Goal: Transaction & Acquisition: Download file/media

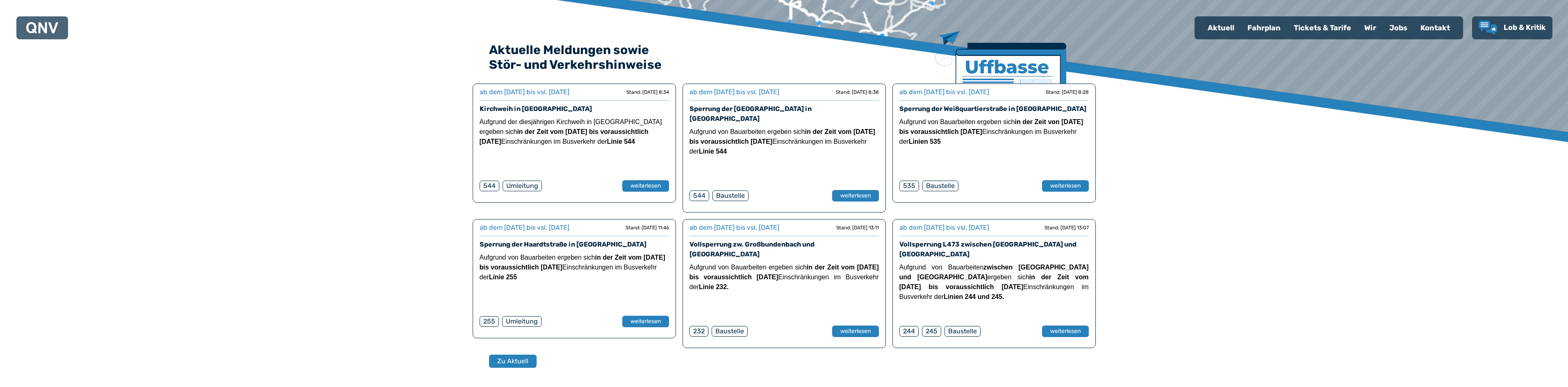
scroll to position [245, 0]
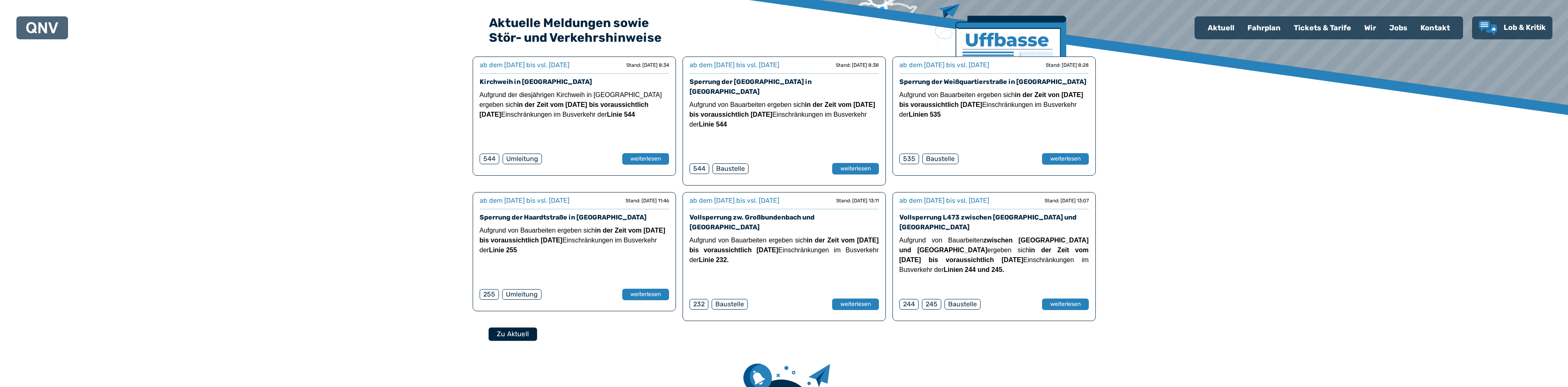
click at [505, 327] on button "Zu Aktuell" at bounding box center [512, 334] width 48 height 13
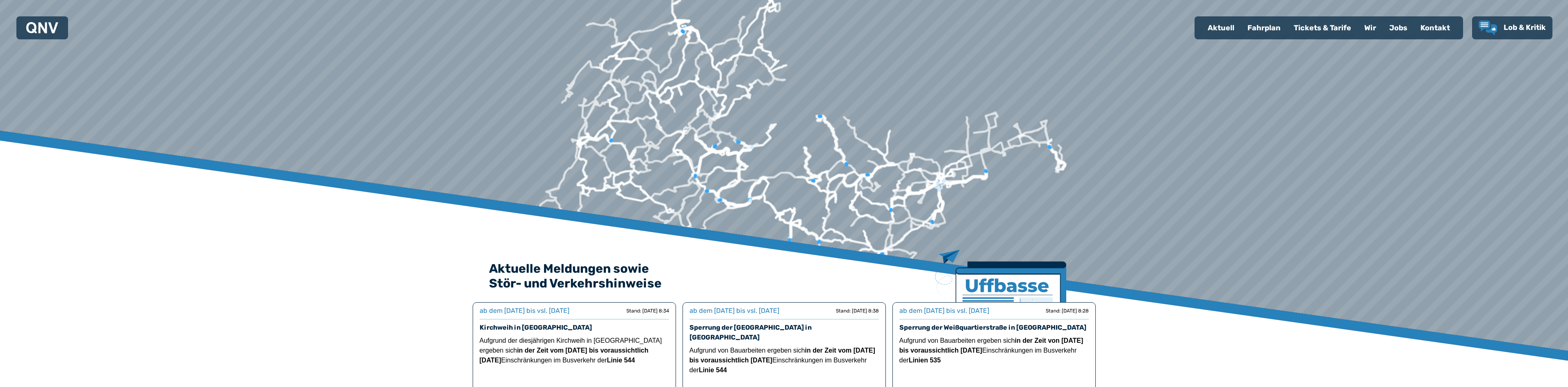
select select "*"
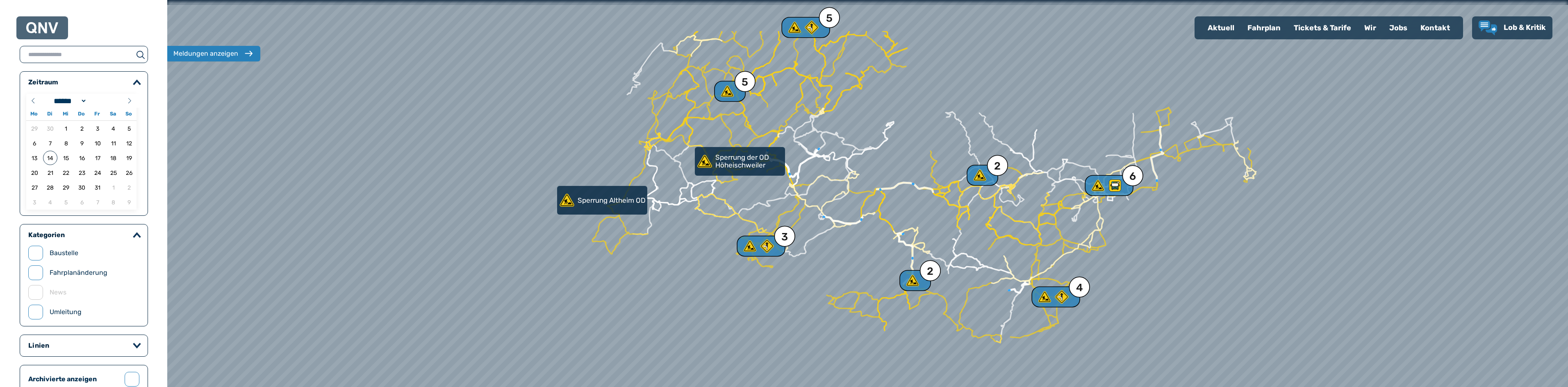
drag, startPoint x: 723, startPoint y: 189, endPoint x: 691, endPoint y: 302, distance: 117.4
click at [691, 303] on div at bounding box center [860, 211] width 1680 height 465
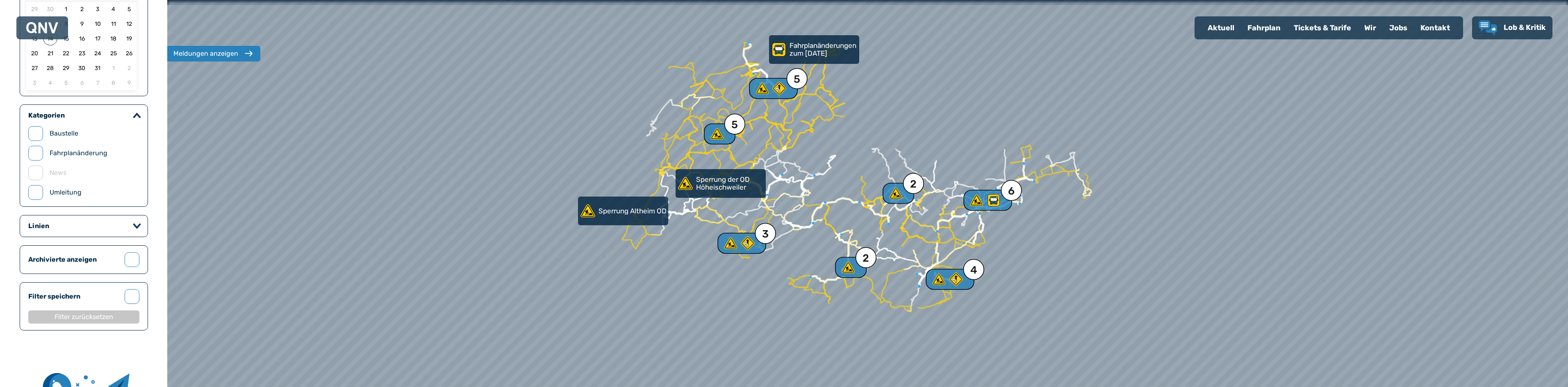
scroll to position [123, 0]
click at [137, 221] on icon "button" at bounding box center [136, 223] width 8 height 6
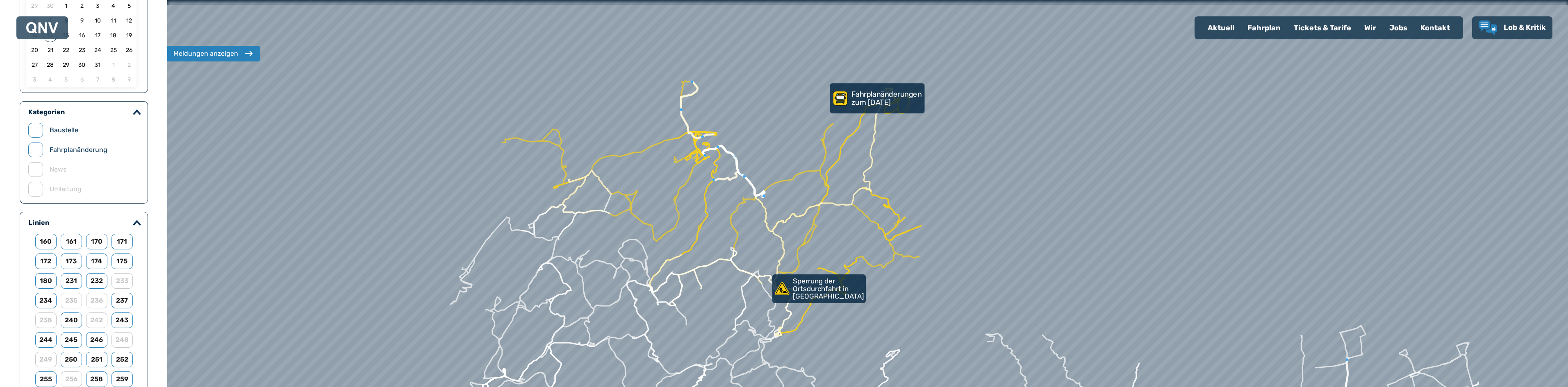
click at [884, 100] on p "Fahrplanänderungen zum [DATE]" at bounding box center [887, 98] width 71 height 16
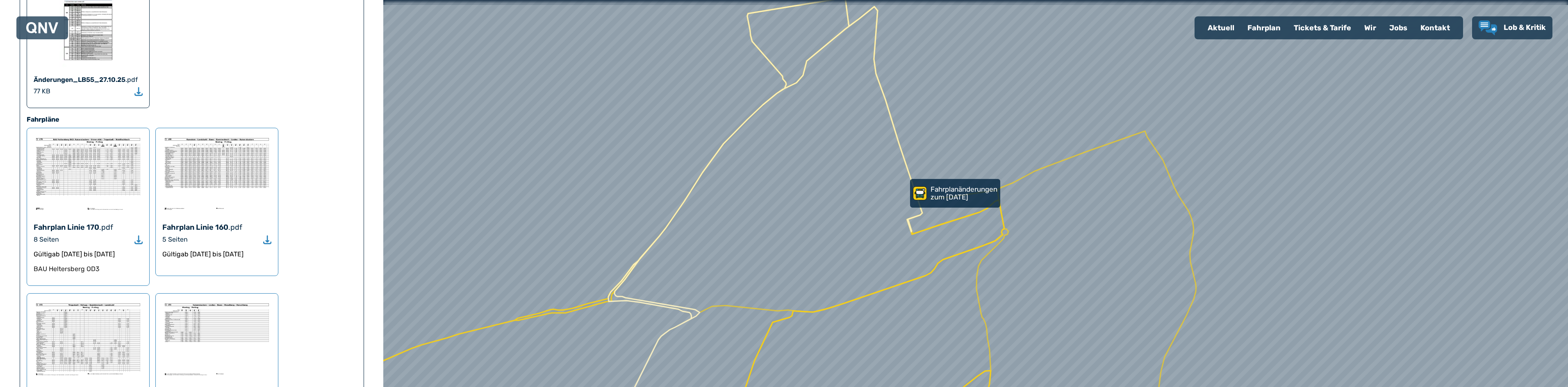
scroll to position [696, 0]
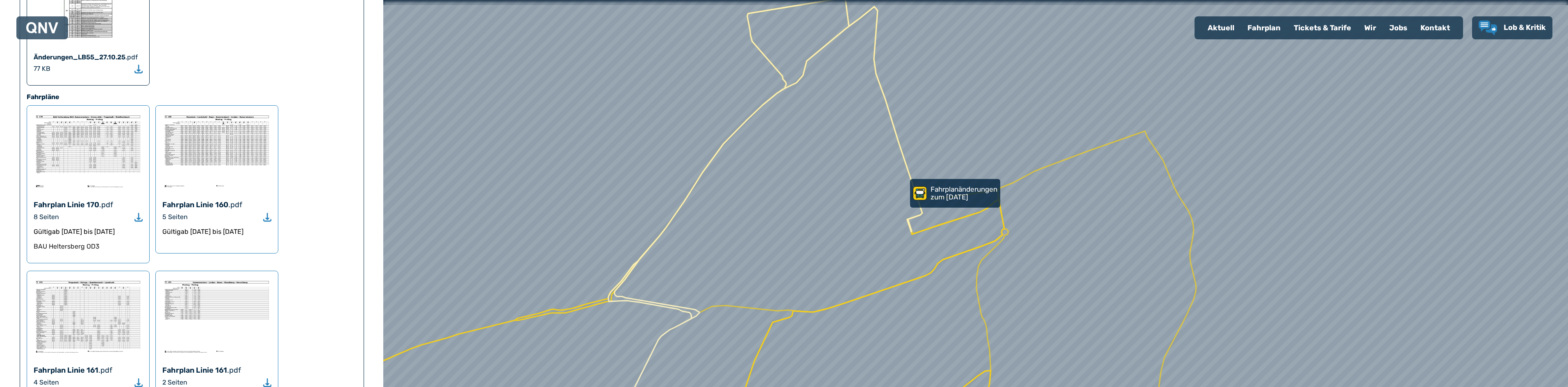
click at [138, 213] on use "Download" at bounding box center [138, 217] width 8 height 9
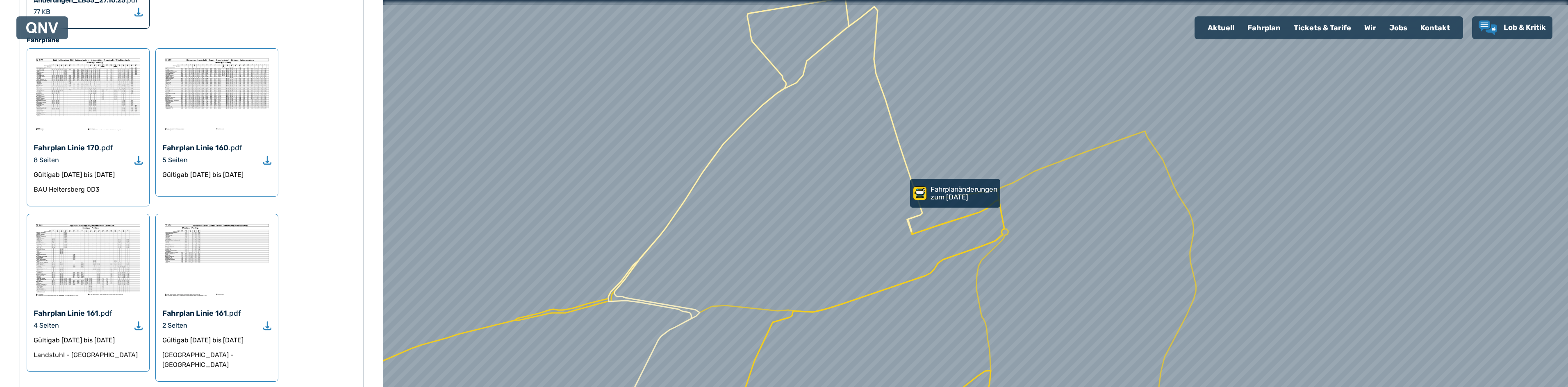
scroll to position [737, 0]
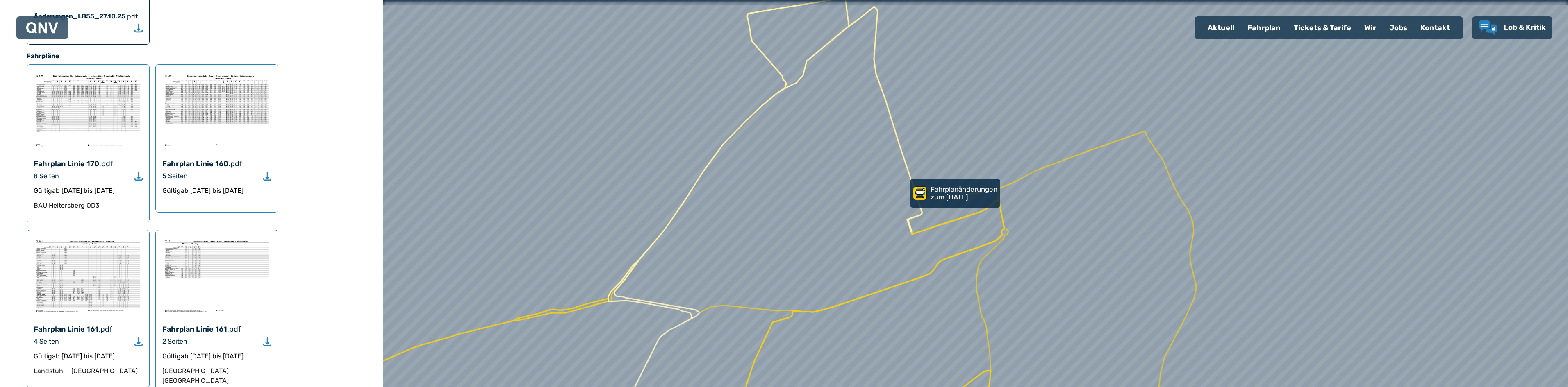
click at [139, 172] on icon "Download" at bounding box center [138, 176] width 8 height 9
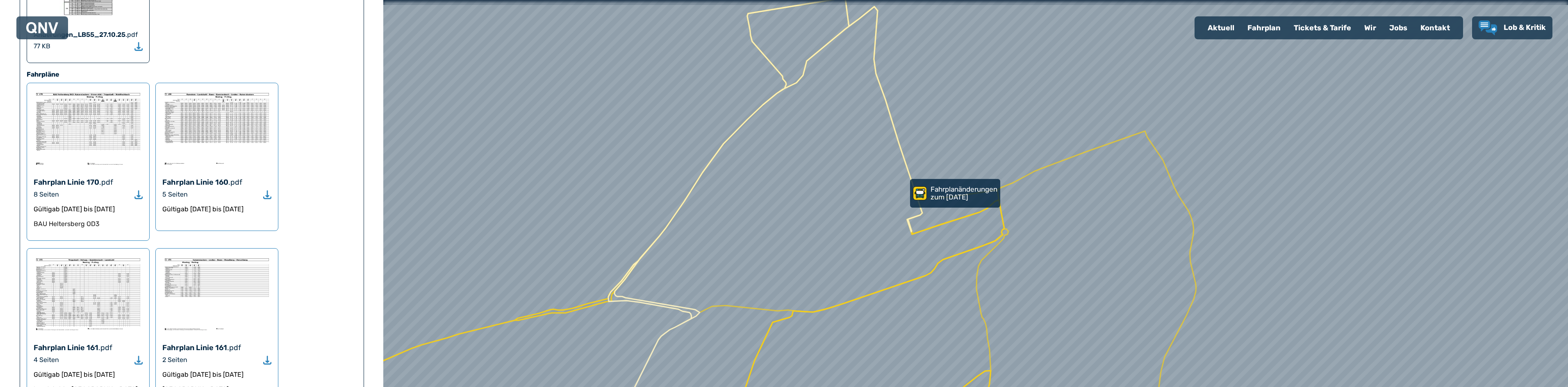
scroll to position [696, 0]
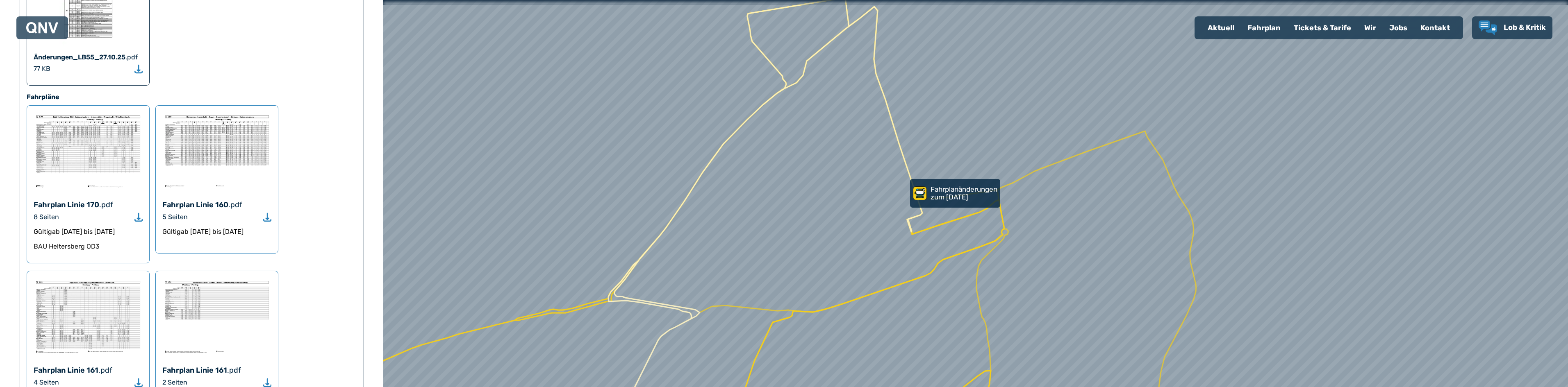
click at [138, 213] on use "Download" at bounding box center [138, 217] width 8 height 9
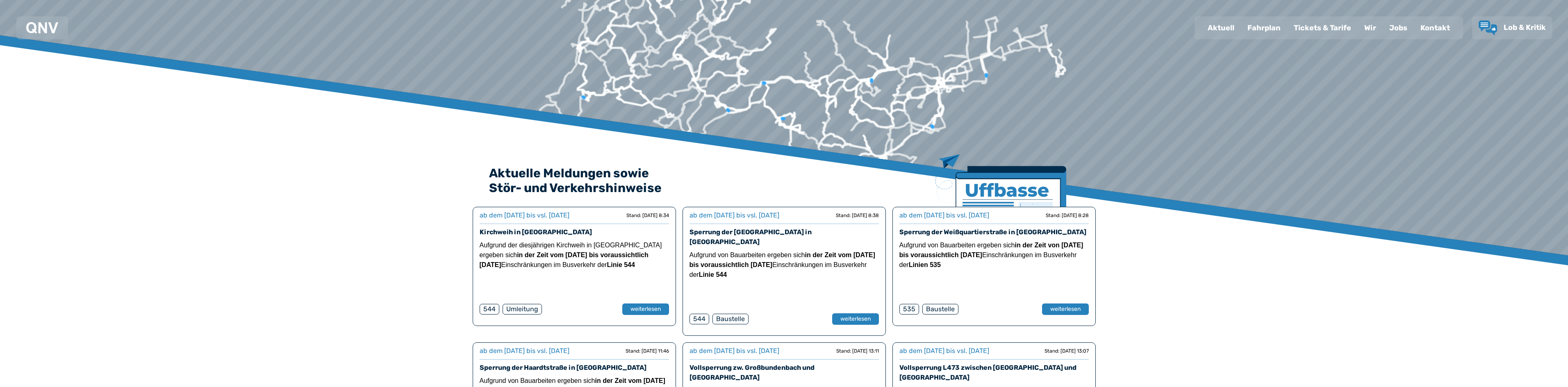
scroll to position [41, 0]
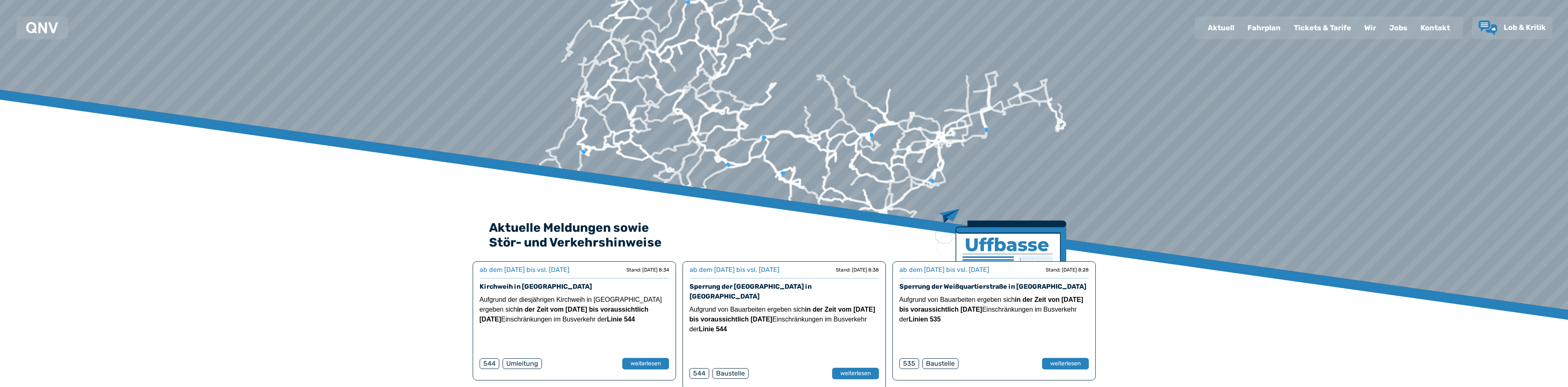
click at [1270, 27] on div "Fahrplan" at bounding box center [1264, 27] width 46 height 21
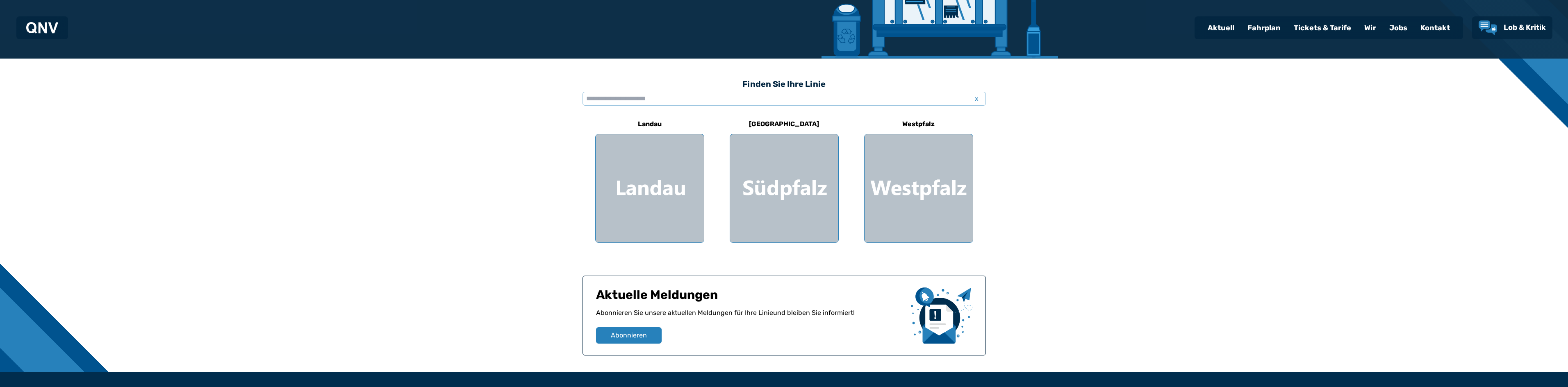
scroll to position [204, 0]
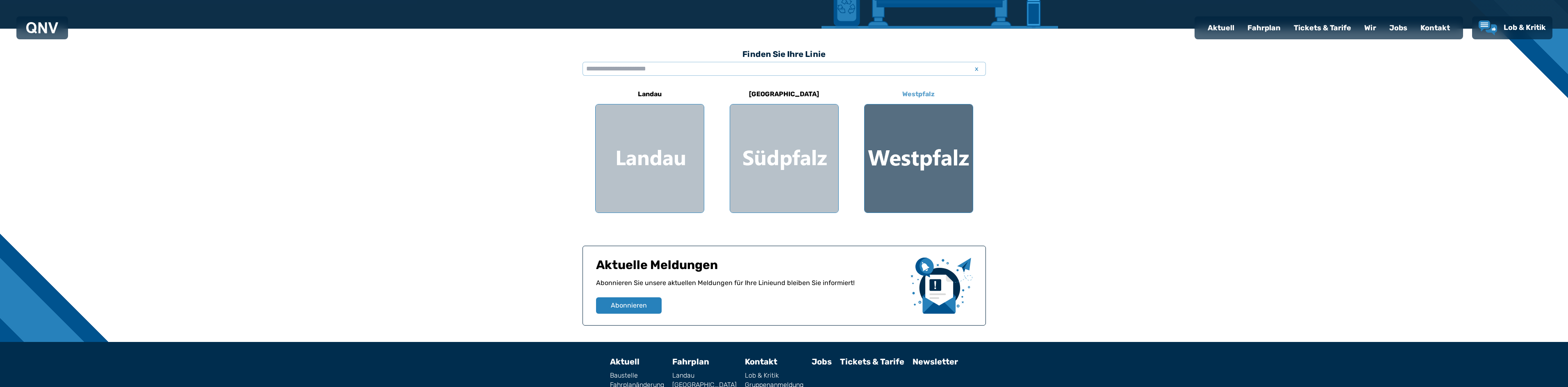
click at [928, 155] on div at bounding box center [918, 158] width 108 height 108
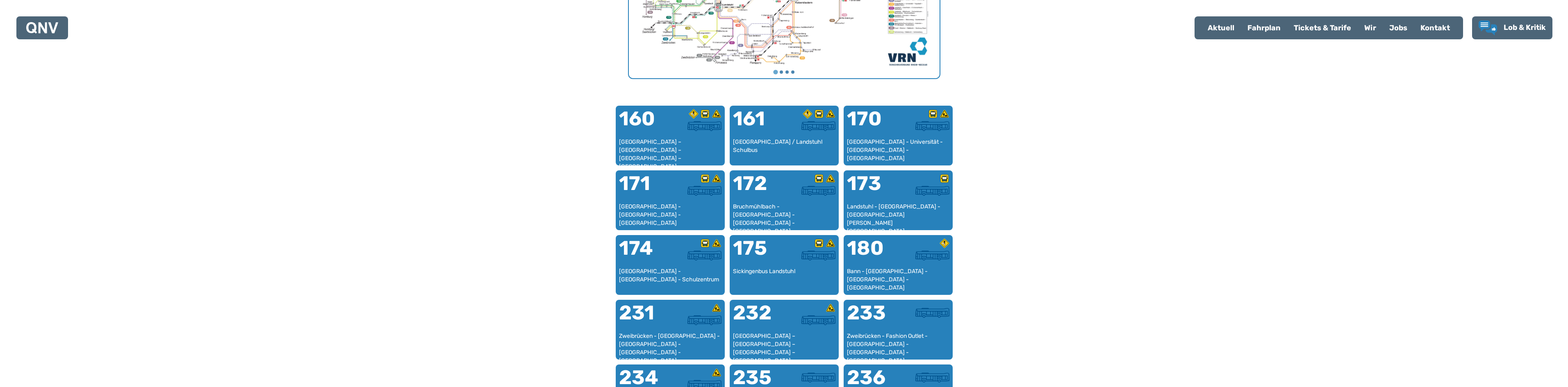
scroll to position [457, 0]
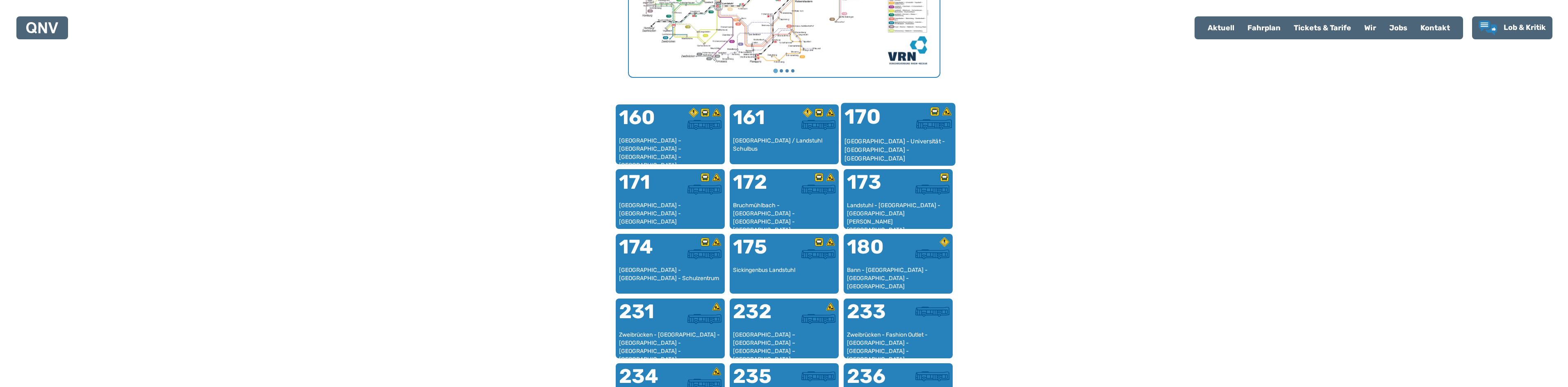
click at [889, 136] on div "170" at bounding box center [871, 121] width 54 height 31
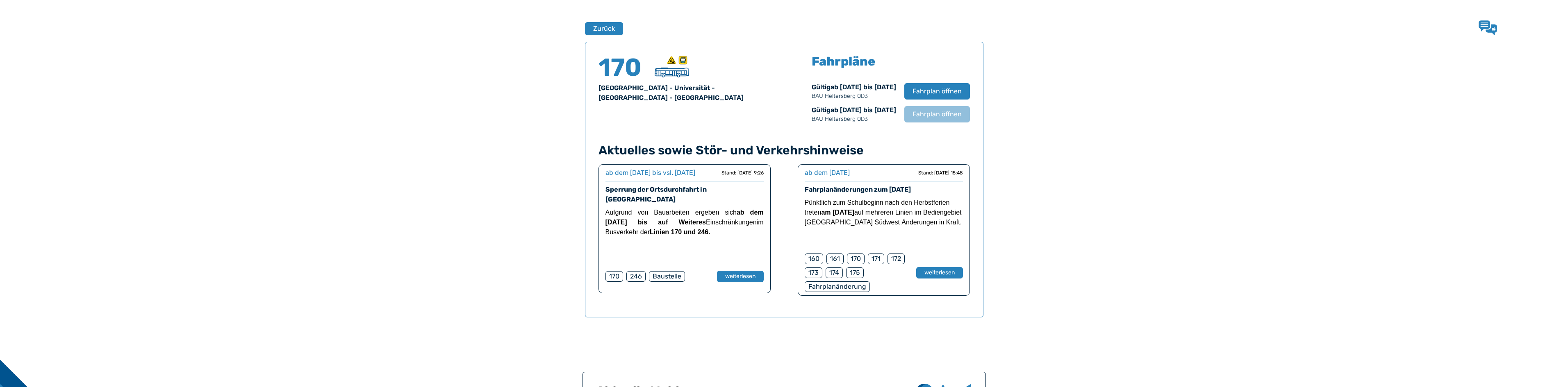
scroll to position [540, 0]
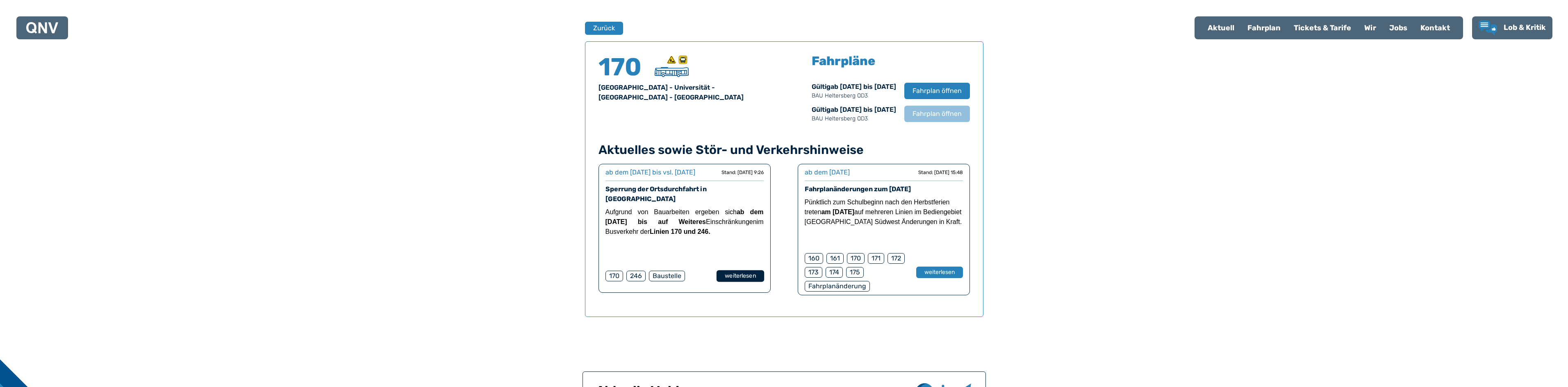
click at [742, 277] on button "weiterlesen" at bounding box center [740, 276] width 48 height 12
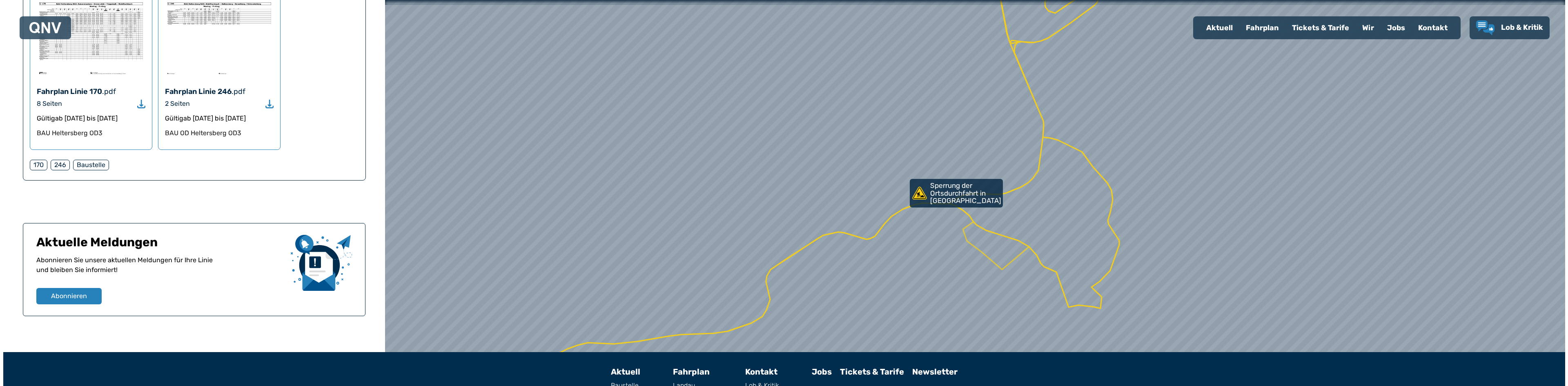
scroll to position [245, 0]
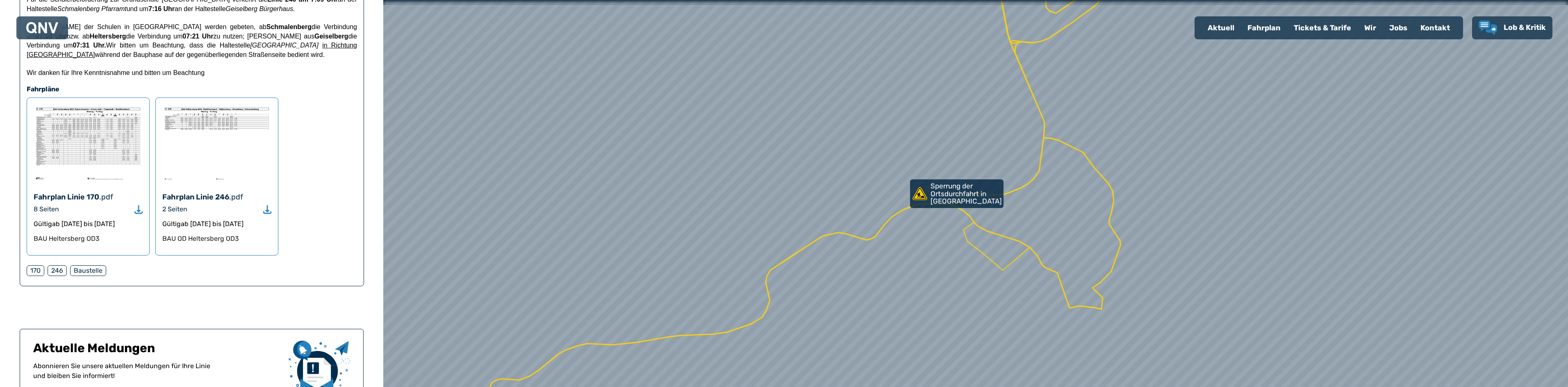
click at [108, 145] on img at bounding box center [88, 143] width 109 height 78
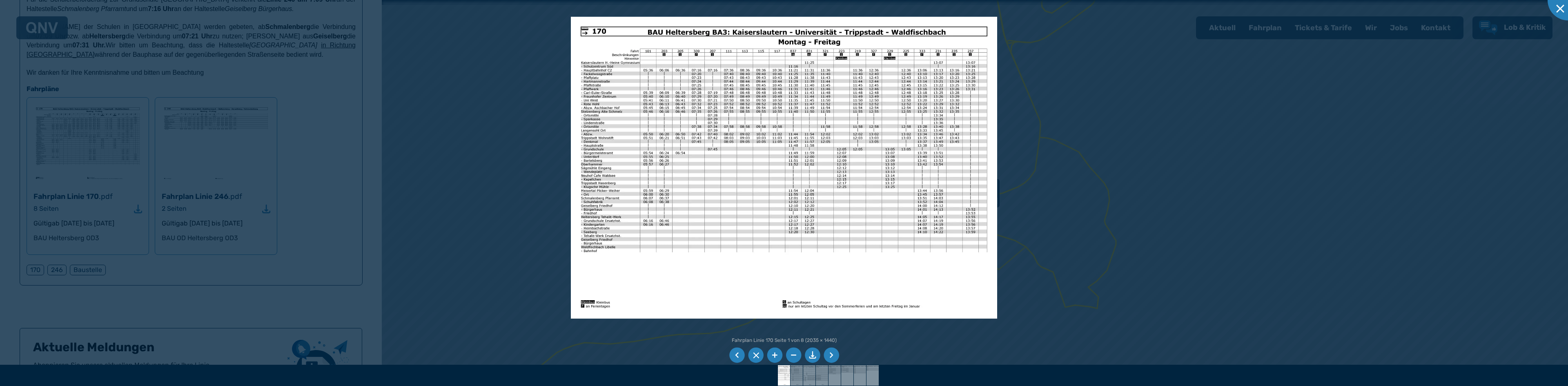
click at [472, 123] on div at bounding box center [784, 193] width 1568 height 386
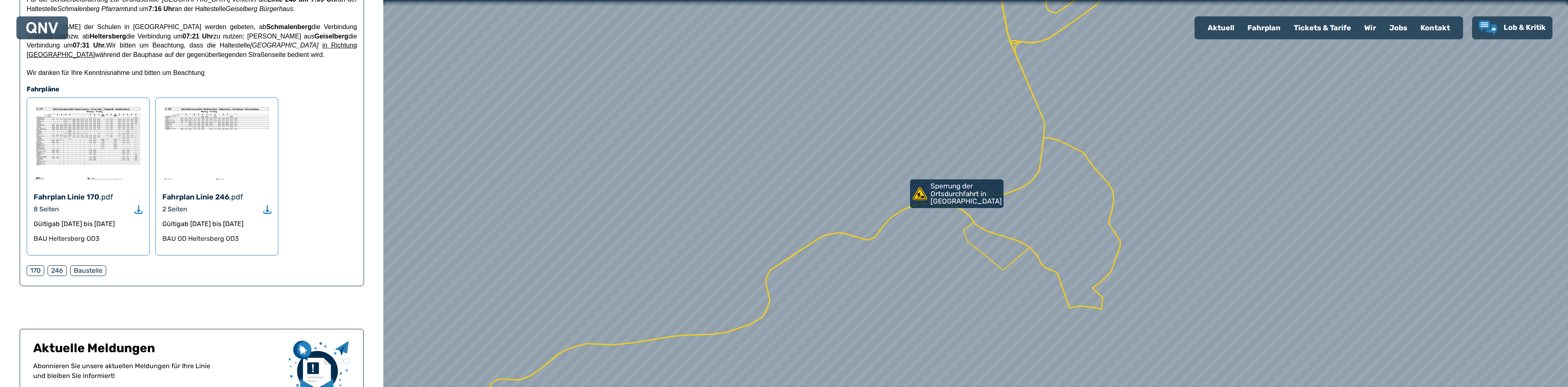
click at [103, 135] on img at bounding box center [88, 143] width 109 height 78
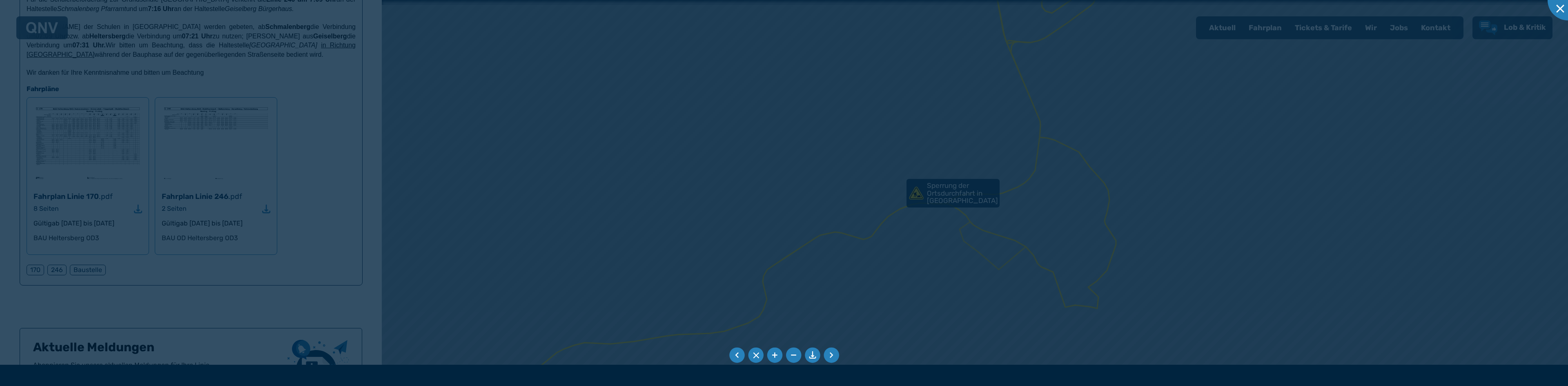
click at [102, 133] on div at bounding box center [784, 193] width 1568 height 386
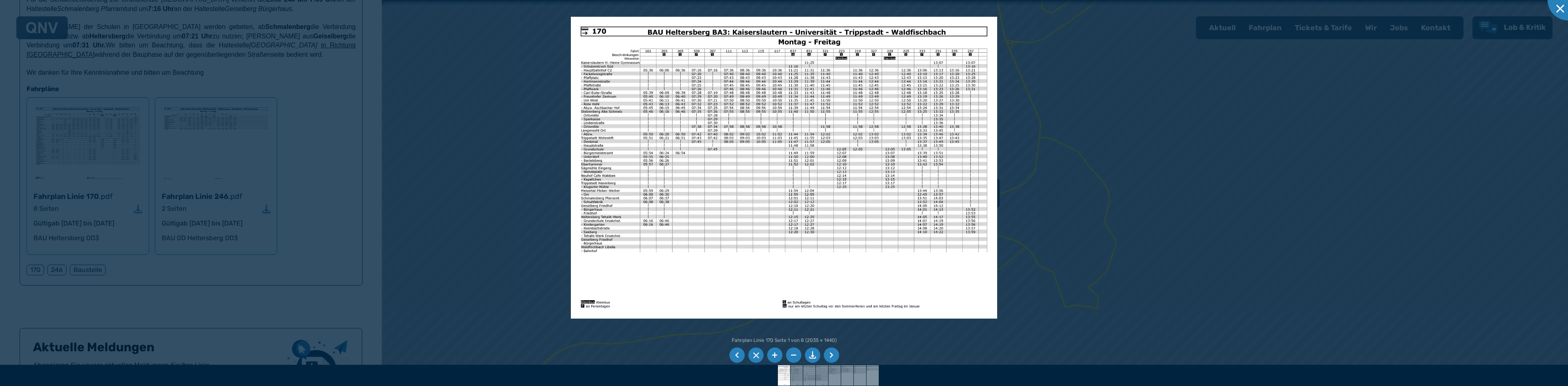
click at [1188, 89] on div at bounding box center [784, 193] width 1568 height 386
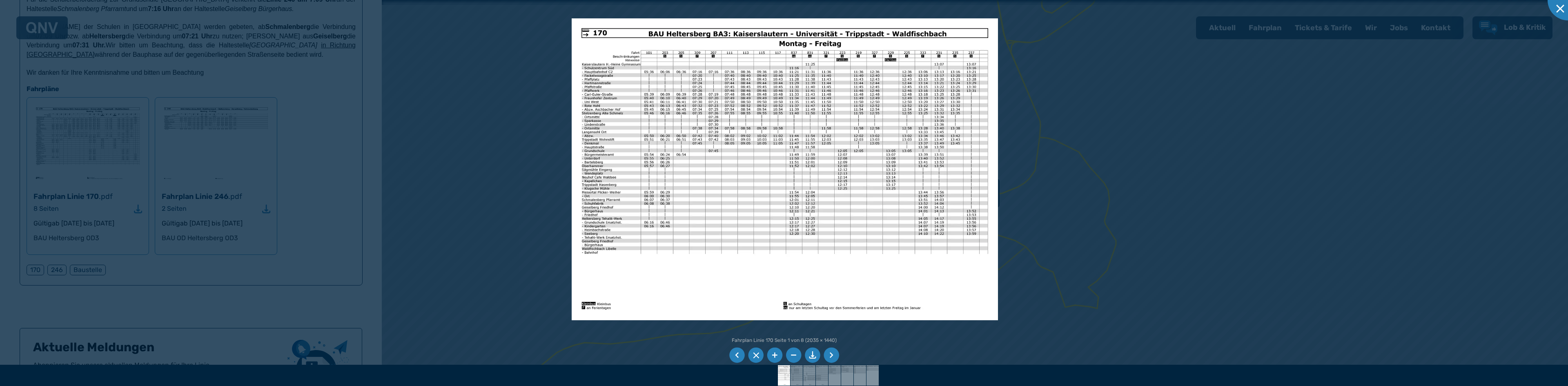
click at [435, 120] on div at bounding box center [784, 193] width 1568 height 386
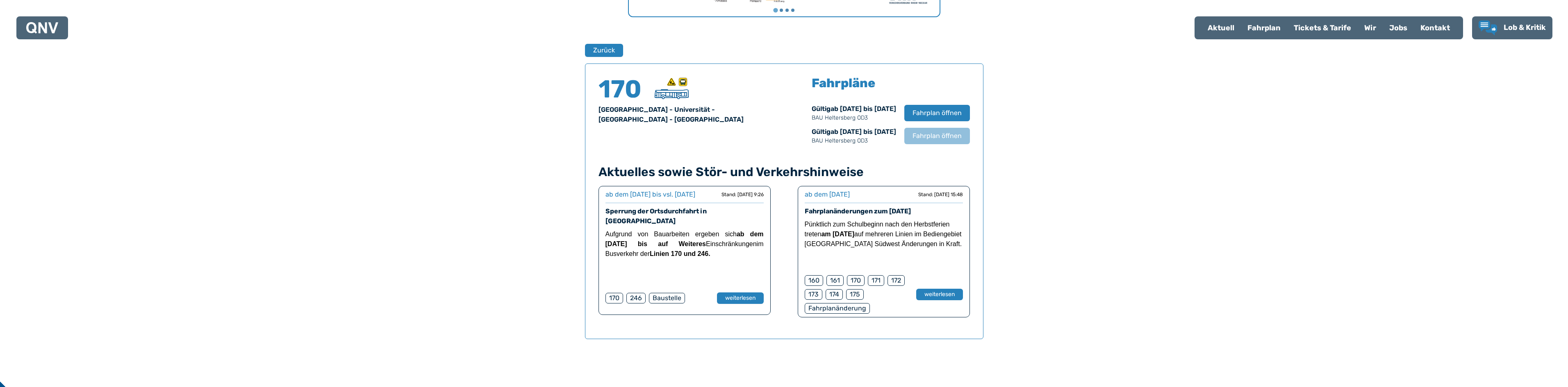
scroll to position [519, 0]
